Goal: Check status: Check status

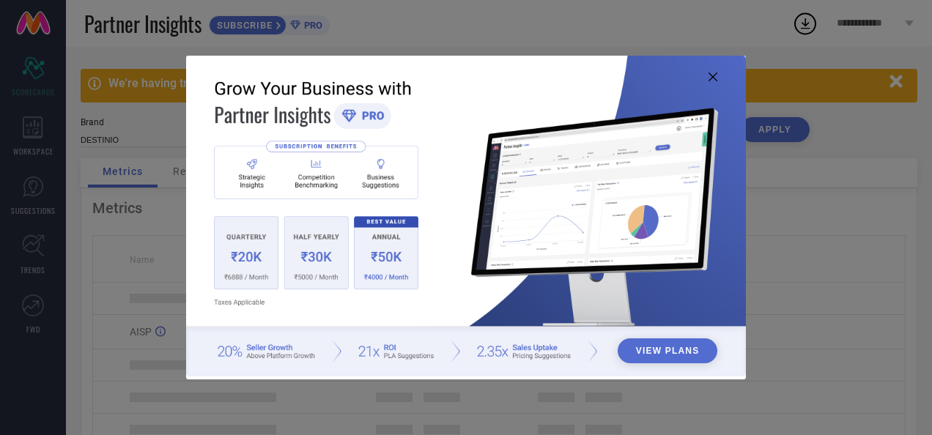
click at [706, 78] on img at bounding box center [465, 217] width 559 height 322
click at [712, 77] on icon at bounding box center [713, 77] width 9 height 9
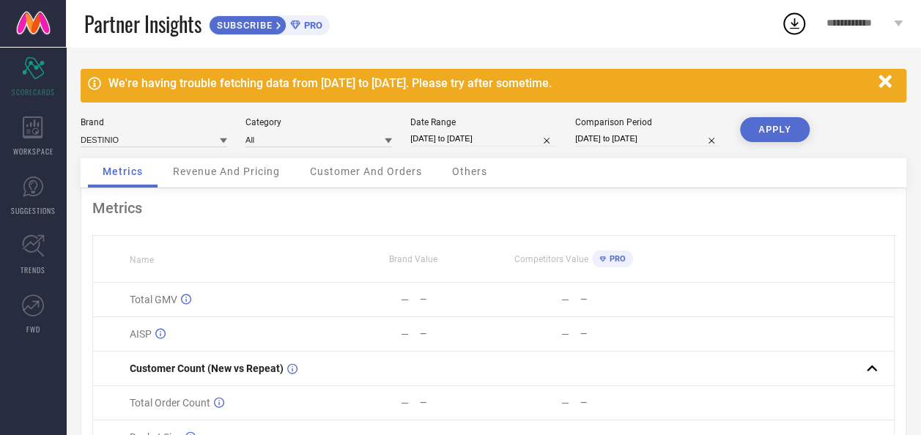
select select "8"
select select "2025"
select select "9"
select select "2025"
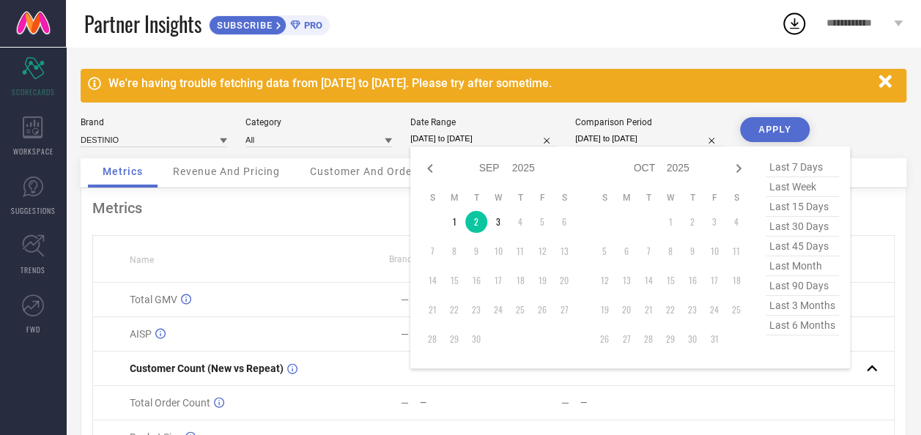
click at [439, 139] on input "[DATE] to [DATE]" at bounding box center [483, 138] width 147 height 15
click at [497, 226] on td "3" at bounding box center [498, 222] width 22 height 22
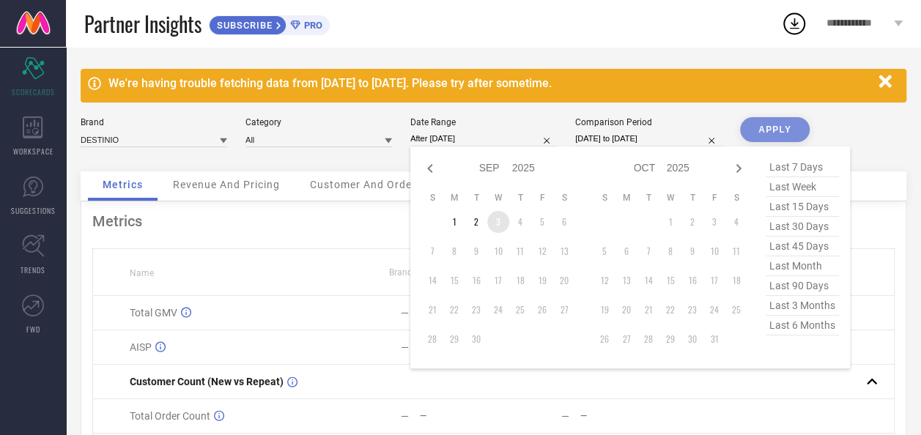
type input "[DATE] to [DATE]"
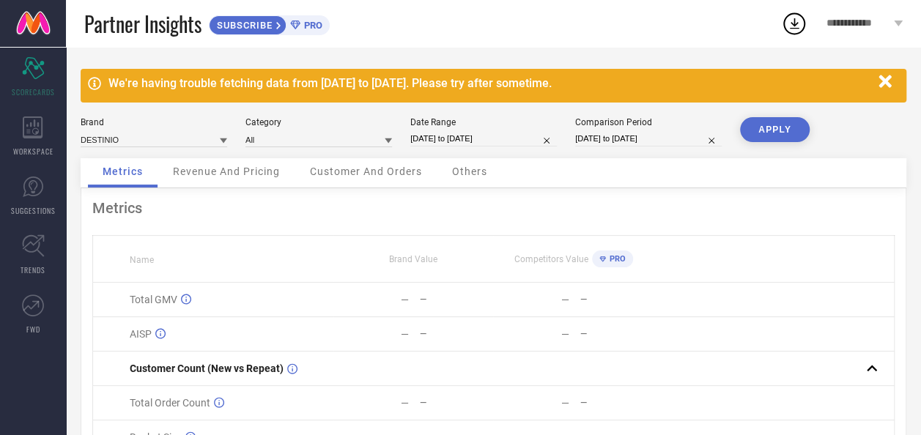
click at [763, 129] on button "APPLY" at bounding box center [775, 129] width 70 height 25
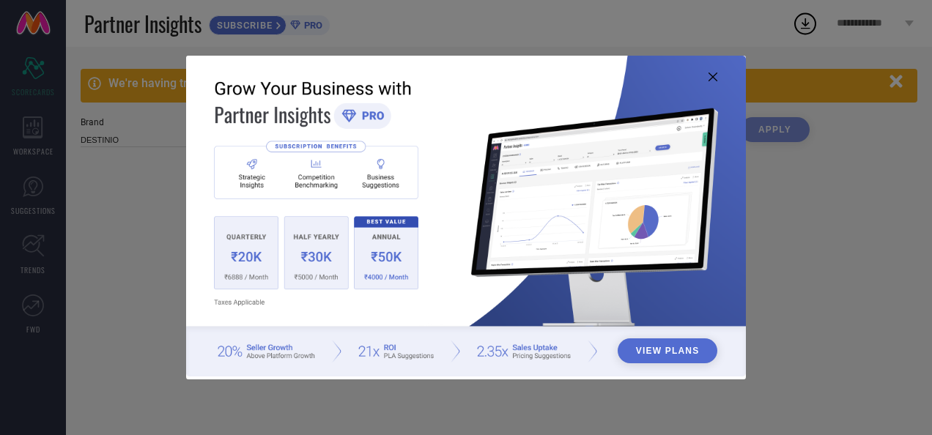
type input "All"
click at [627, 31] on div "View Plans" at bounding box center [466, 217] width 932 height 435
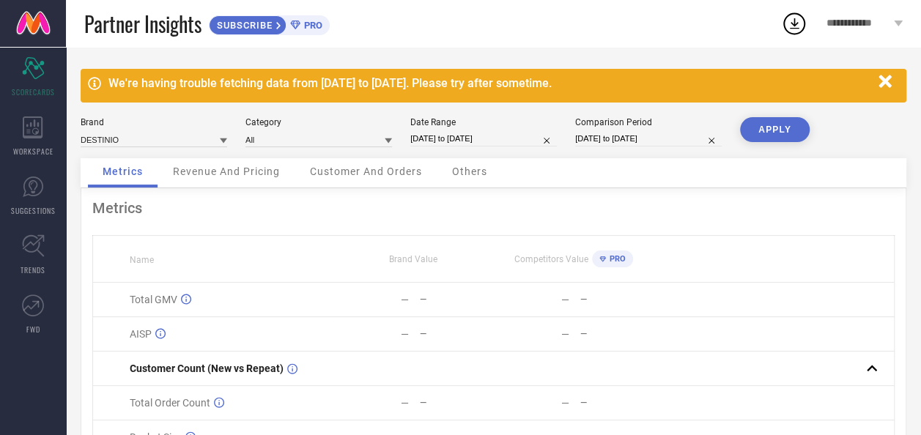
click at [440, 137] on input "[DATE] to [DATE]" at bounding box center [483, 138] width 147 height 15
select select "8"
select select "2025"
select select "9"
select select "2025"
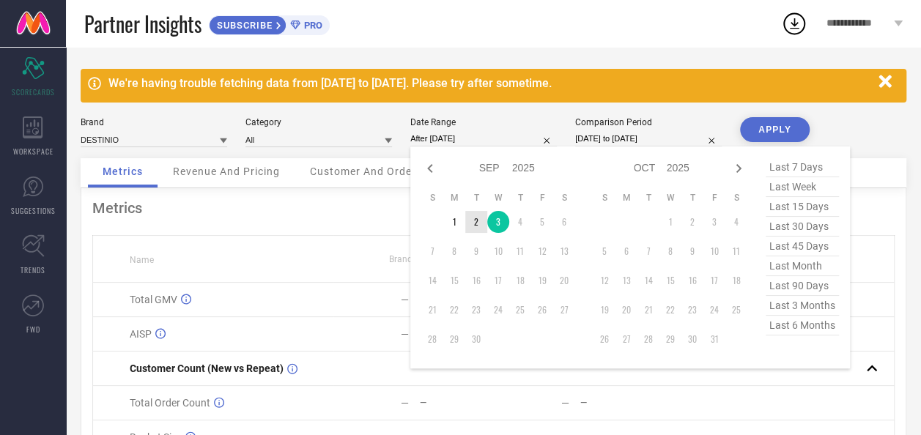
click at [472, 217] on td "2" at bounding box center [476, 222] width 22 height 22
type input "[DATE] to [DATE]"
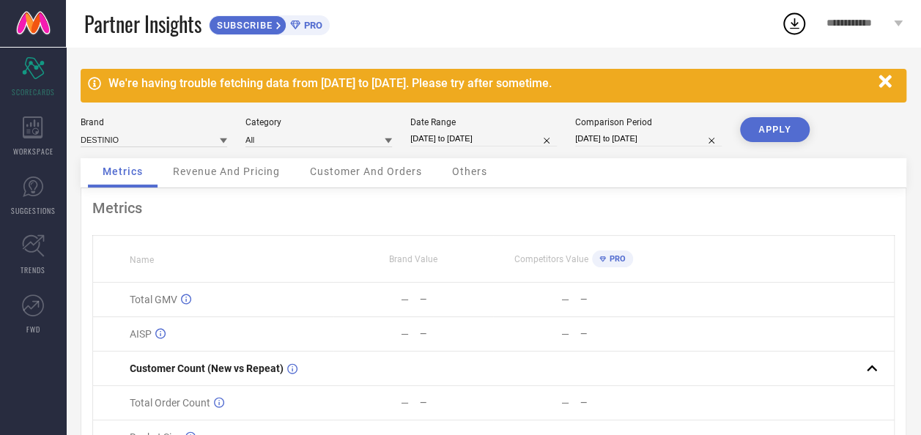
click at [778, 130] on button "APPLY" at bounding box center [775, 129] width 70 height 25
click at [455, 135] on input "[DATE] to [DATE]" at bounding box center [483, 138] width 147 height 15
select select "8"
select select "2025"
select select "9"
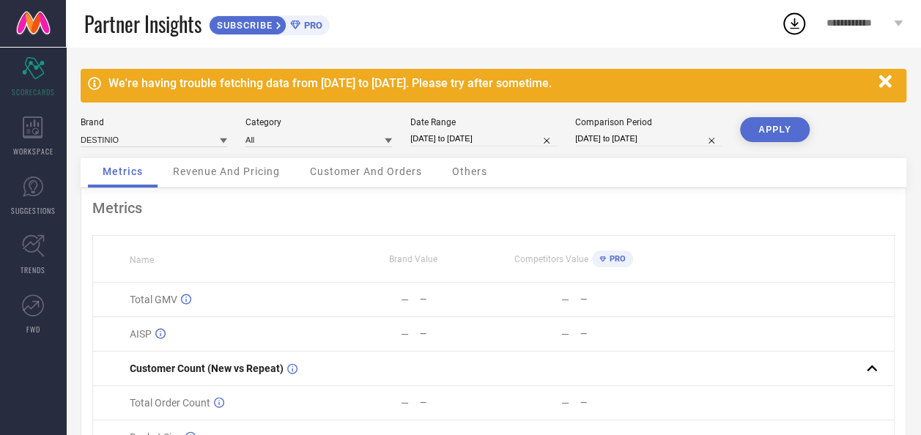
select select "2025"
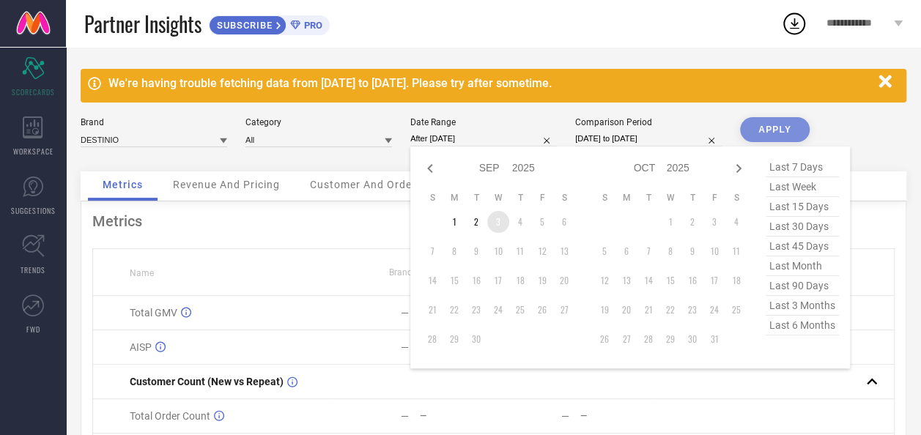
click at [501, 219] on td "3" at bounding box center [498, 222] width 22 height 22
type input "[DATE] to [DATE]"
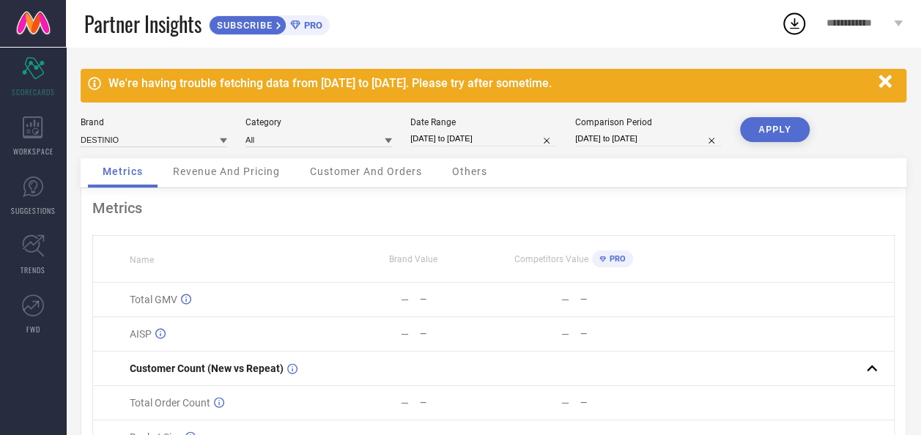
click at [795, 131] on button "APPLY" at bounding box center [775, 129] width 70 height 25
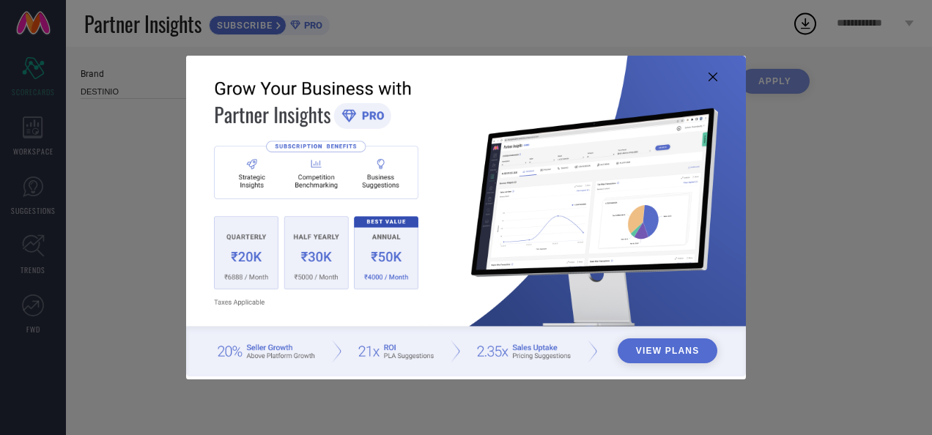
type input "All"
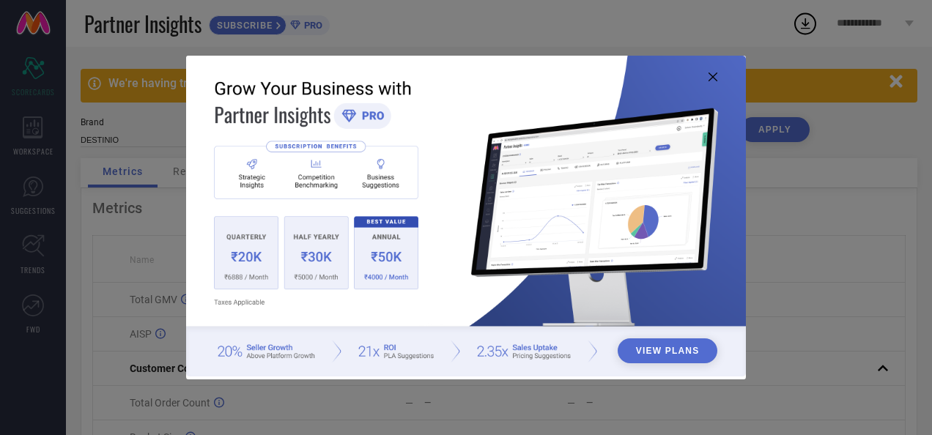
click at [712, 78] on icon at bounding box center [713, 77] width 9 height 9
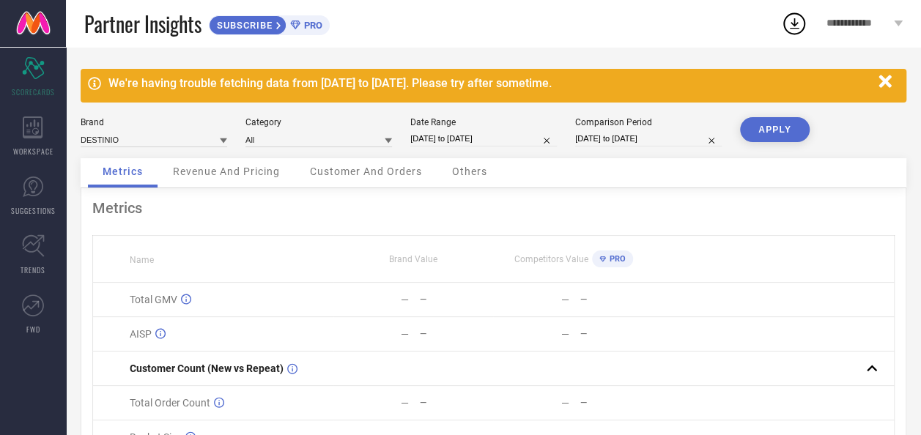
click at [444, 138] on input "[DATE] to [DATE]" at bounding box center [483, 138] width 147 height 15
select select "8"
select select "2025"
select select "9"
select select "2025"
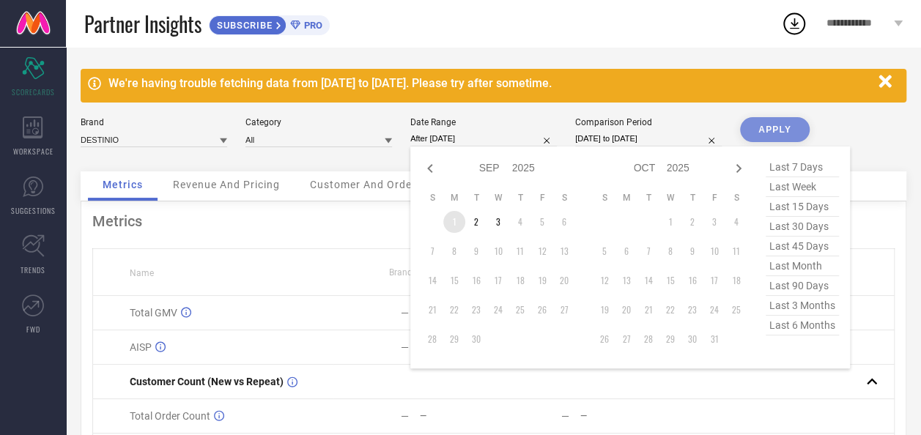
click at [454, 223] on td "1" at bounding box center [454, 222] width 22 height 22
type input "01-09-2025 to 01-09-2025"
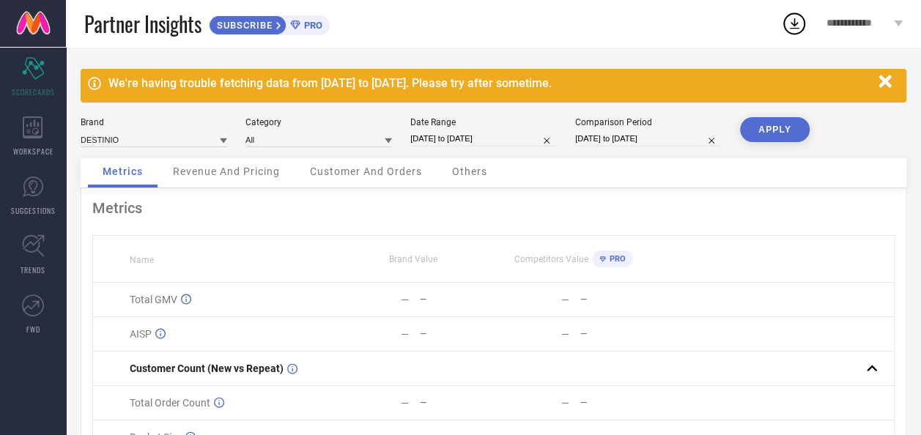
click at [792, 127] on button "APPLY" at bounding box center [775, 129] width 70 height 25
click at [465, 141] on input "01-09-2025 to 01-09-2025" at bounding box center [483, 138] width 147 height 15
select select "8"
select select "2025"
select select "9"
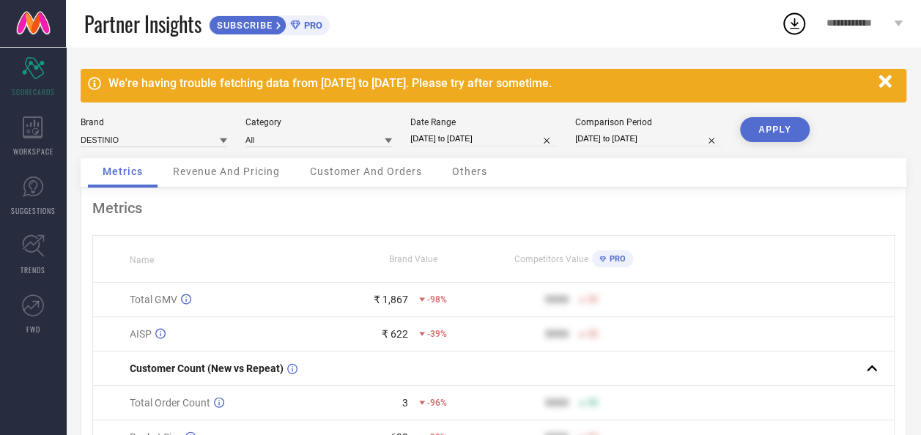
select select "2025"
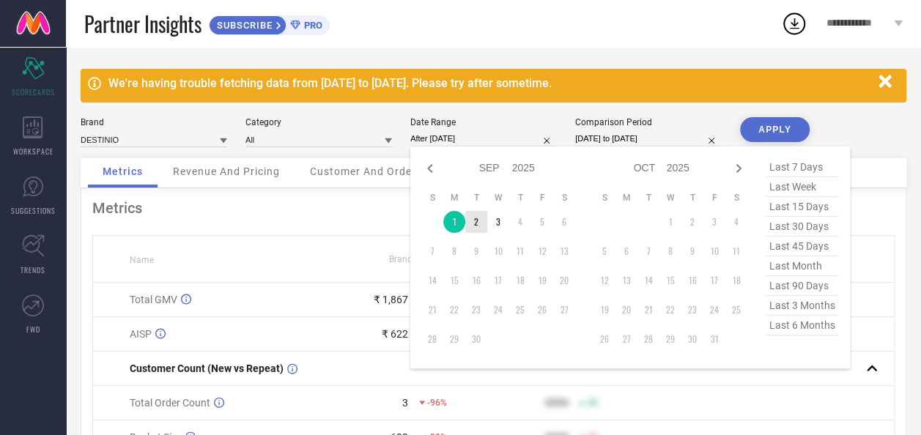
click at [477, 215] on td "2" at bounding box center [476, 222] width 22 height 22
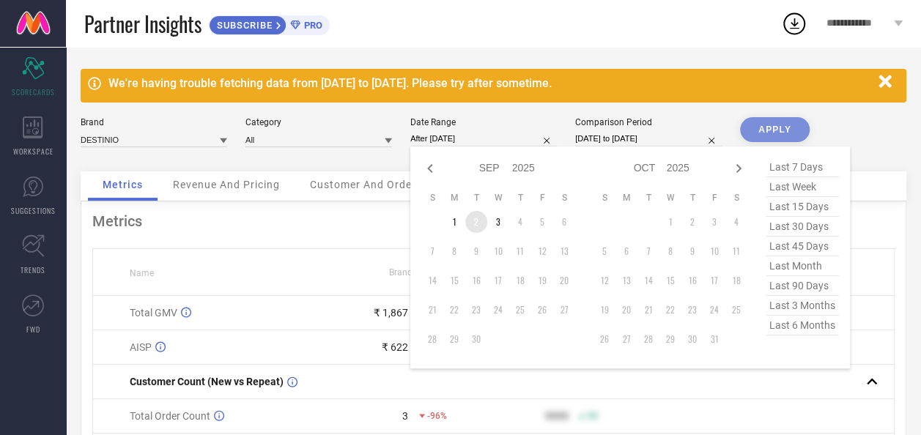
type input "[DATE] to [DATE]"
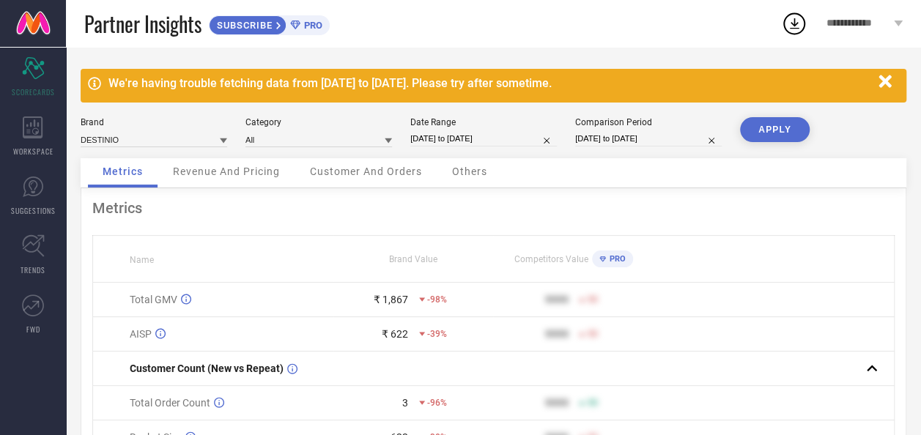
click at [766, 125] on button "APPLY" at bounding box center [775, 129] width 70 height 25
click at [885, 84] on icon "button" at bounding box center [885, 81] width 12 height 12
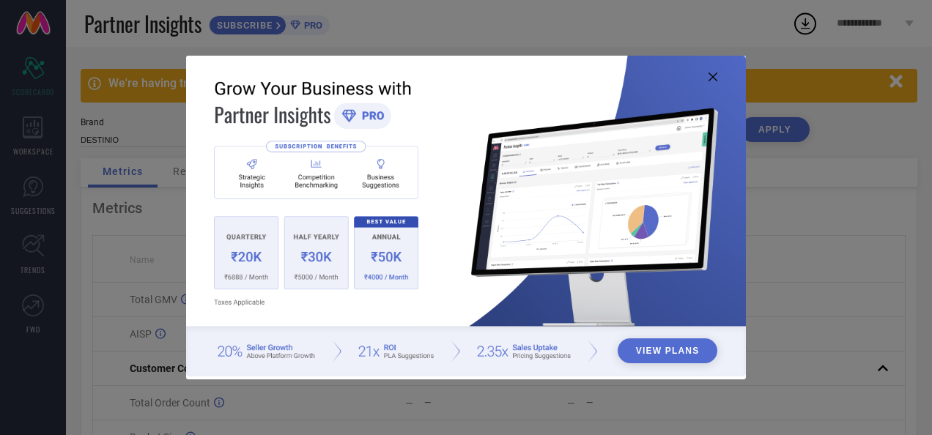
click at [714, 76] on icon at bounding box center [713, 77] width 9 height 9
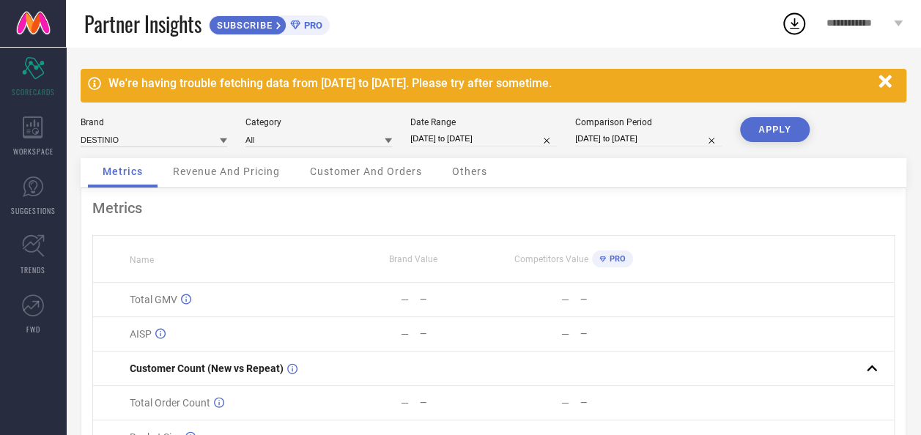
click at [438, 133] on input "[DATE] to [DATE]" at bounding box center [483, 138] width 147 height 15
select select "8"
select select "2025"
select select "9"
select select "2025"
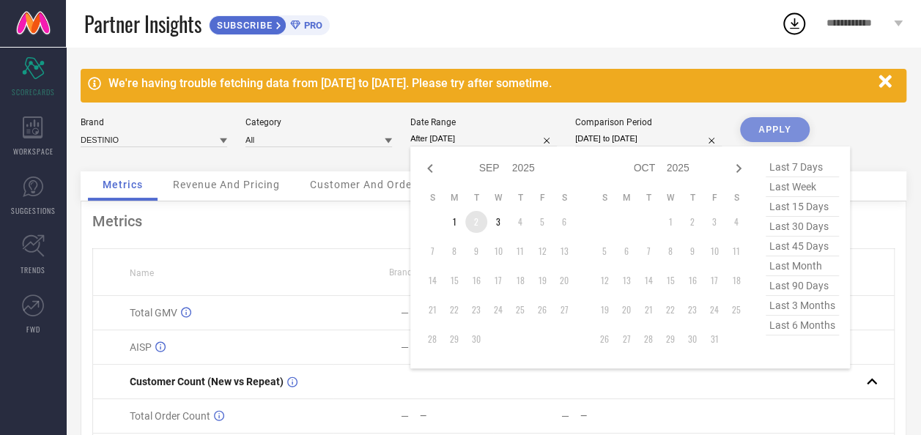
click at [478, 219] on td "2" at bounding box center [476, 222] width 22 height 22
type input "[DATE] to [DATE]"
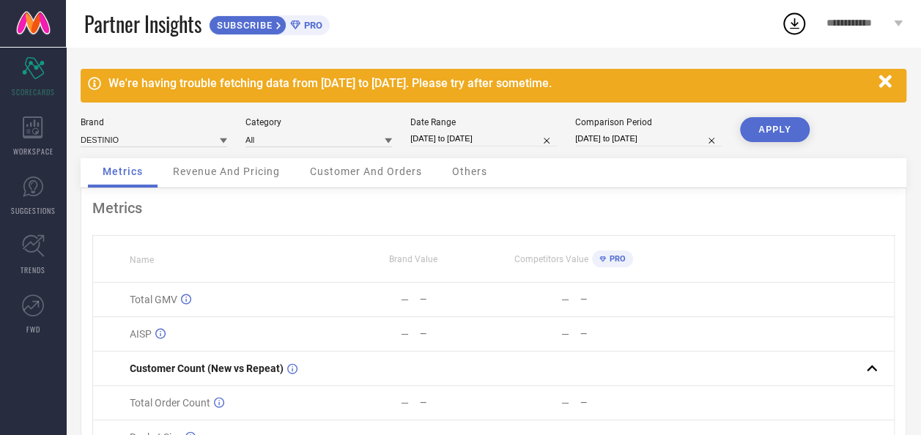
click at [781, 125] on button "APPLY" at bounding box center [775, 129] width 70 height 25
click at [447, 142] on input "[DATE] to [DATE]" at bounding box center [483, 138] width 147 height 15
select select "8"
select select "2025"
select select "9"
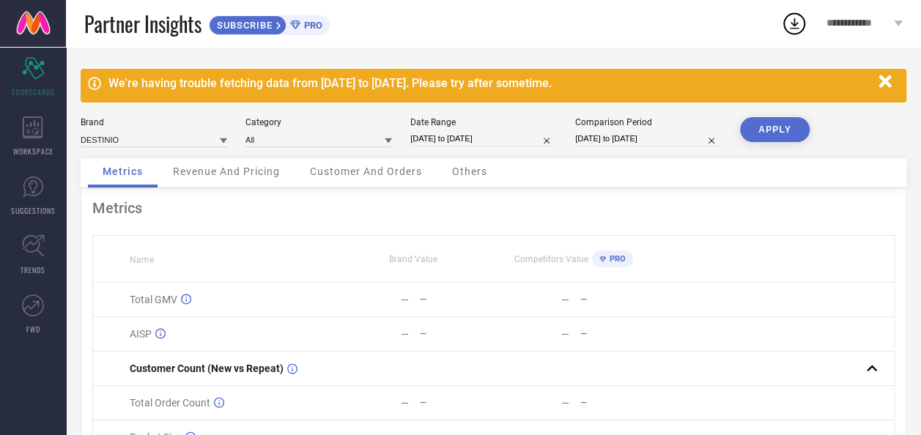
select select "2025"
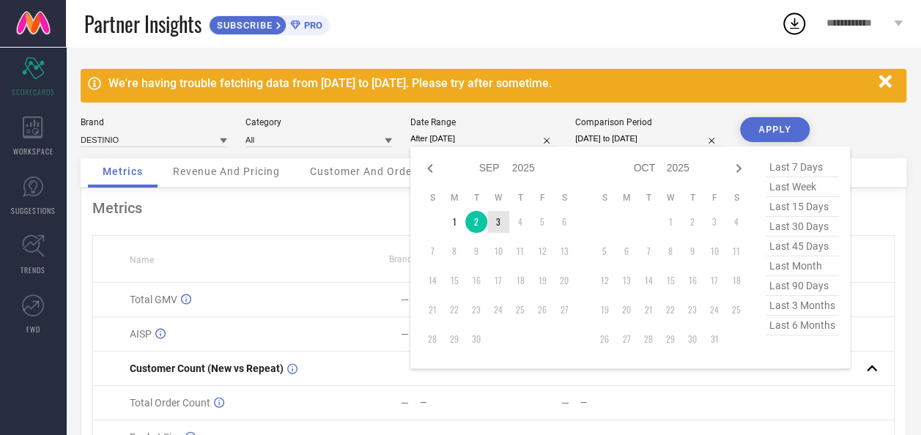
click at [495, 223] on td "3" at bounding box center [498, 222] width 22 height 22
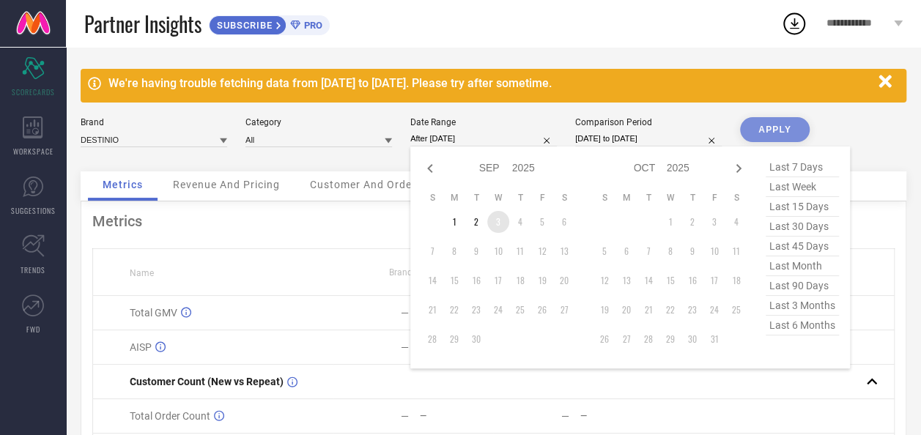
type input "[DATE] to [DATE]"
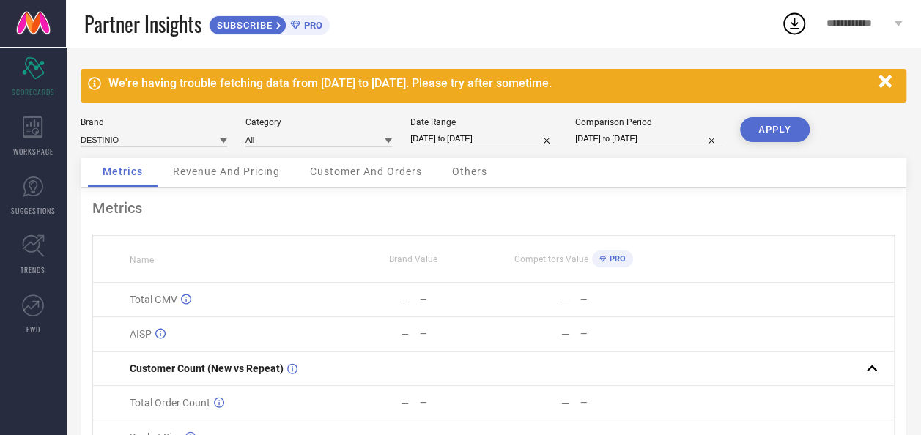
click at [766, 128] on button "APPLY" at bounding box center [775, 129] width 70 height 25
